Goal: Navigation & Orientation: Find specific page/section

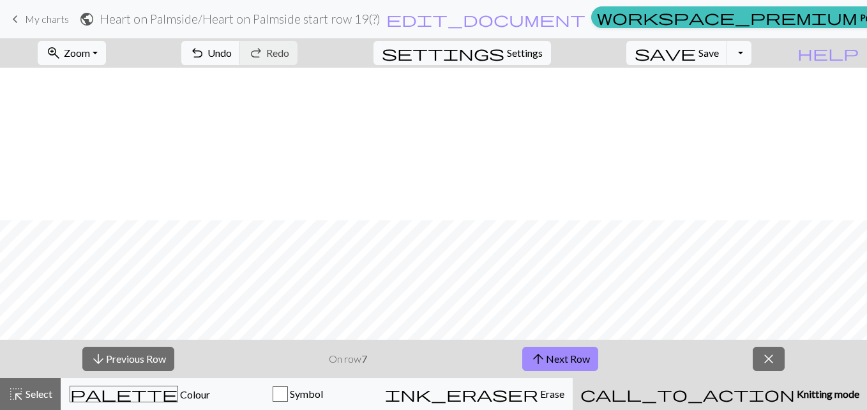
scroll to position [153, 0]
click at [550, 357] on button "arrow_upward Next Row" at bounding box center [561, 359] width 76 height 24
click at [577, 350] on button "arrow_upward Next Row" at bounding box center [561, 359] width 76 height 24
click at [563, 354] on button "arrow_upward Next Row" at bounding box center [561, 359] width 76 height 24
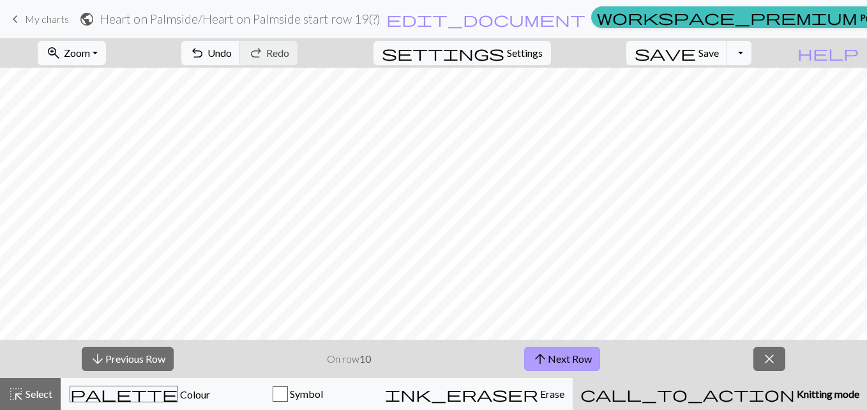
click at [568, 352] on button "arrow_upward Next Row" at bounding box center [562, 359] width 76 height 24
click at [568, 353] on button "arrow_upward Next Row" at bounding box center [562, 359] width 76 height 24
click at [558, 360] on button "arrow_upward Next Row" at bounding box center [562, 359] width 76 height 24
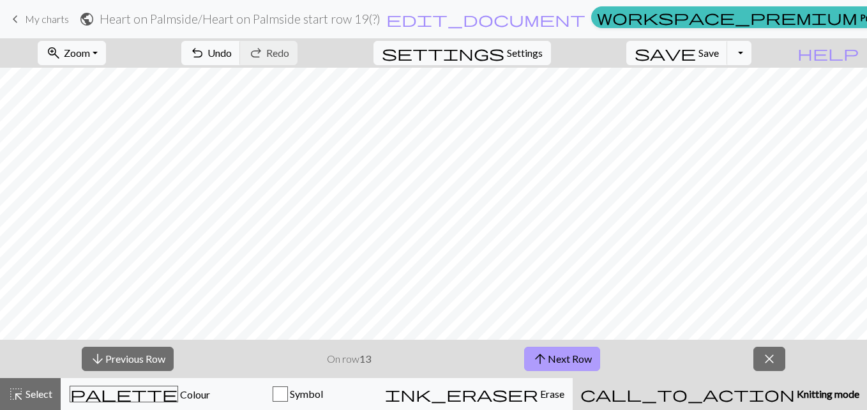
click at [576, 357] on button "arrow_upward Next Row" at bounding box center [562, 359] width 76 height 24
click at [550, 354] on button "arrow_upward Next Row" at bounding box center [562, 359] width 76 height 24
click at [561, 355] on button "arrow_upward Next Row" at bounding box center [562, 359] width 76 height 24
click at [577, 351] on button "arrow_upward Next Row" at bounding box center [562, 359] width 76 height 24
click at [572, 357] on button "arrow_upward Next Row" at bounding box center [562, 359] width 76 height 24
